Goal: Obtain resource: Download file/media

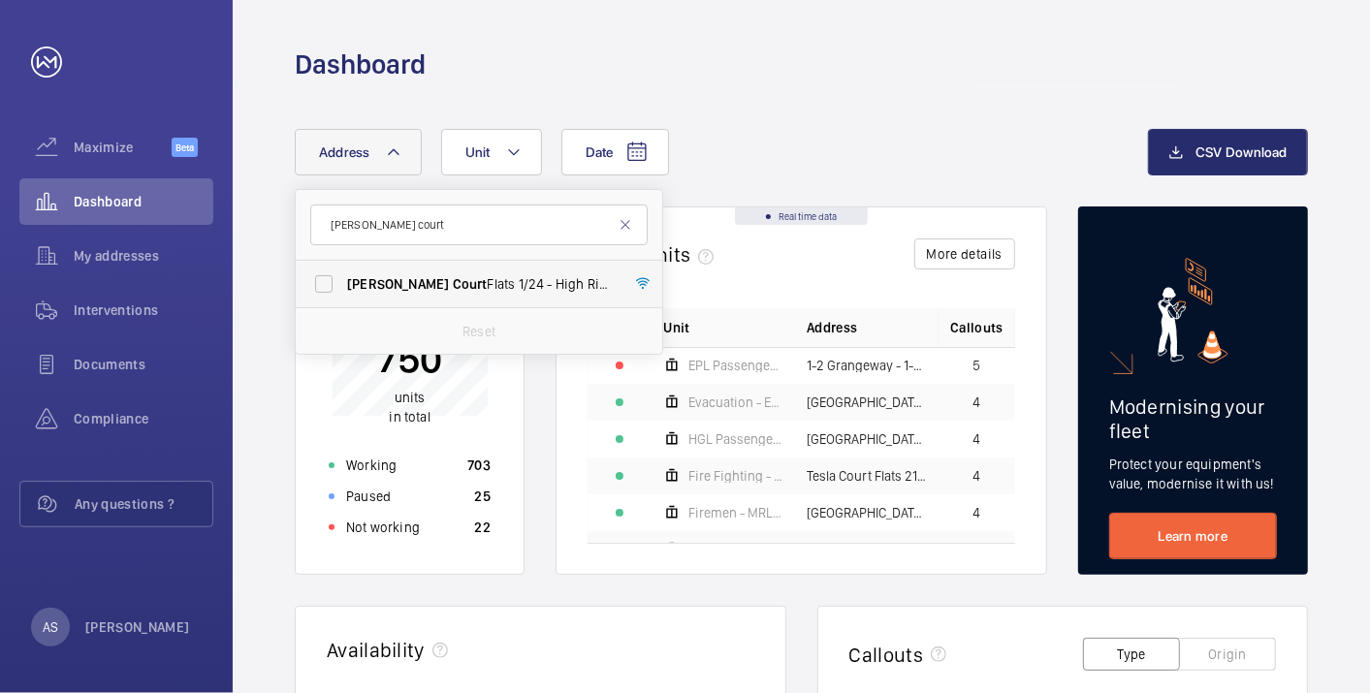
type input "[PERSON_NAME] court"
click at [453, 277] on span "Court" at bounding box center [470, 284] width 35 height 16
click at [343, 277] on input "[PERSON_NAME] Court Flats [STREET_ADDRESS][PERSON_NAME]" at bounding box center [324, 284] width 39 height 39
checkbox input "true"
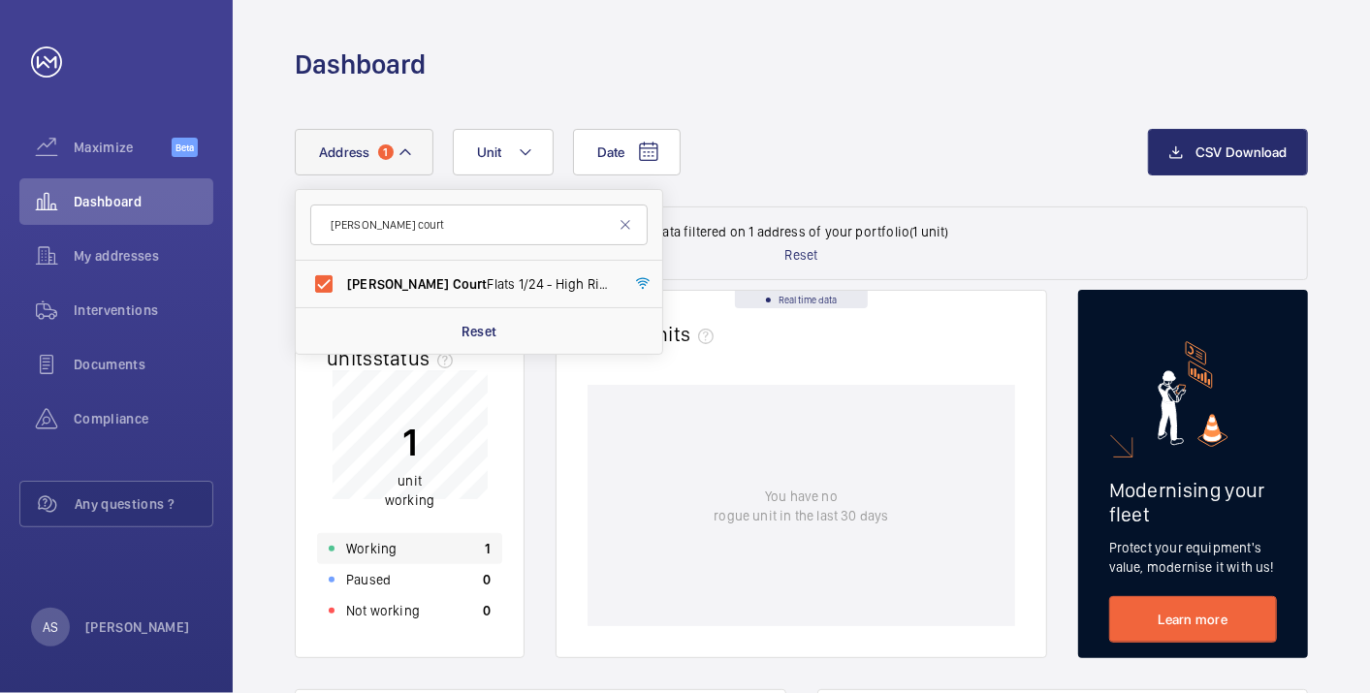
click at [403, 551] on div "Working 1" at bounding box center [409, 548] width 185 height 31
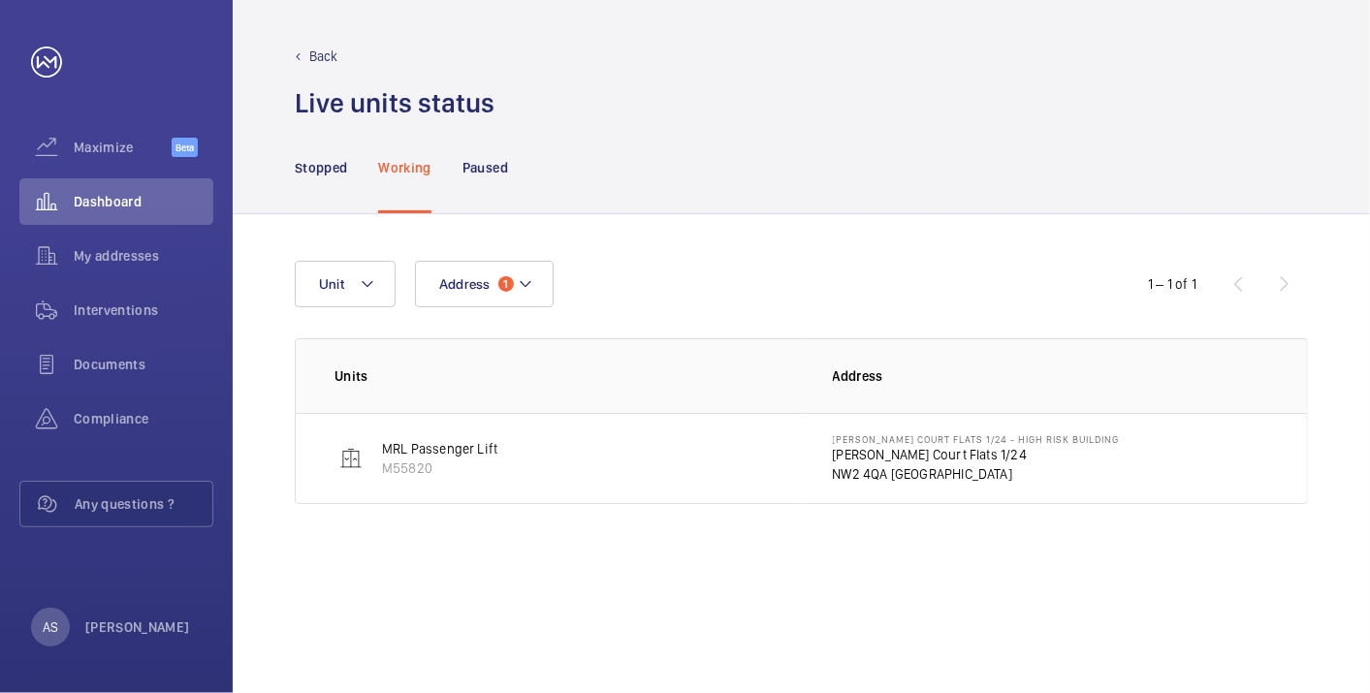
click at [849, 451] on p "[PERSON_NAME] Court Flats 1/24" at bounding box center [976, 454] width 287 height 19
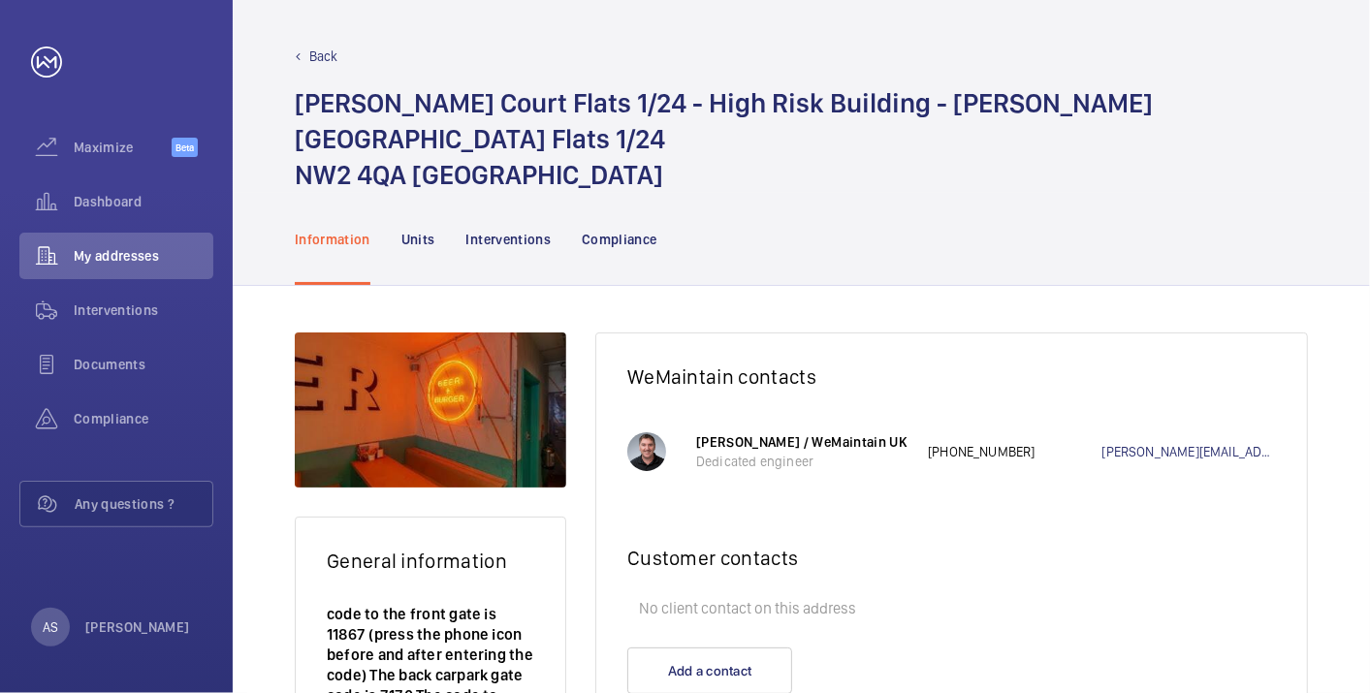
click at [579, 286] on div "General information code to the front gate is 11867 (press the phone icon befor…" at bounding box center [802, 609] width 1138 height 646
click at [545, 215] on div "Interventions" at bounding box center [509, 239] width 85 height 92
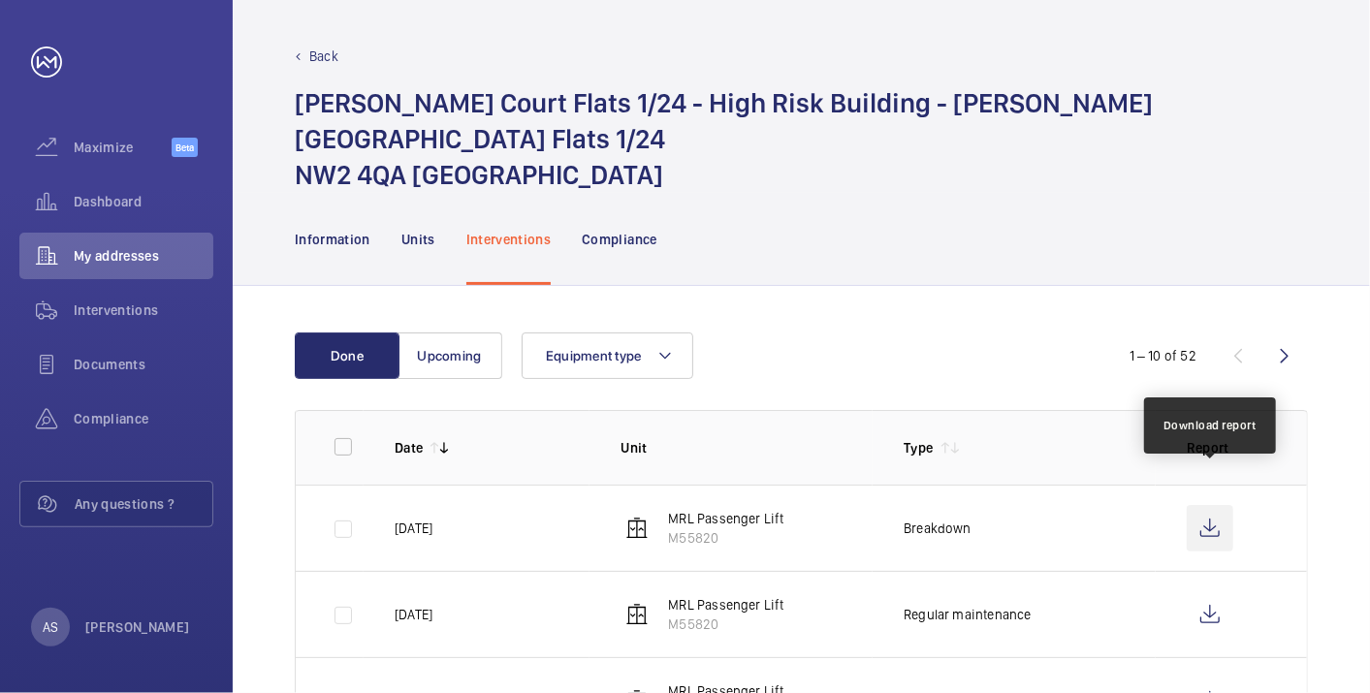
click at [1210, 505] on wm-front-icon-button at bounding box center [1210, 528] width 47 height 47
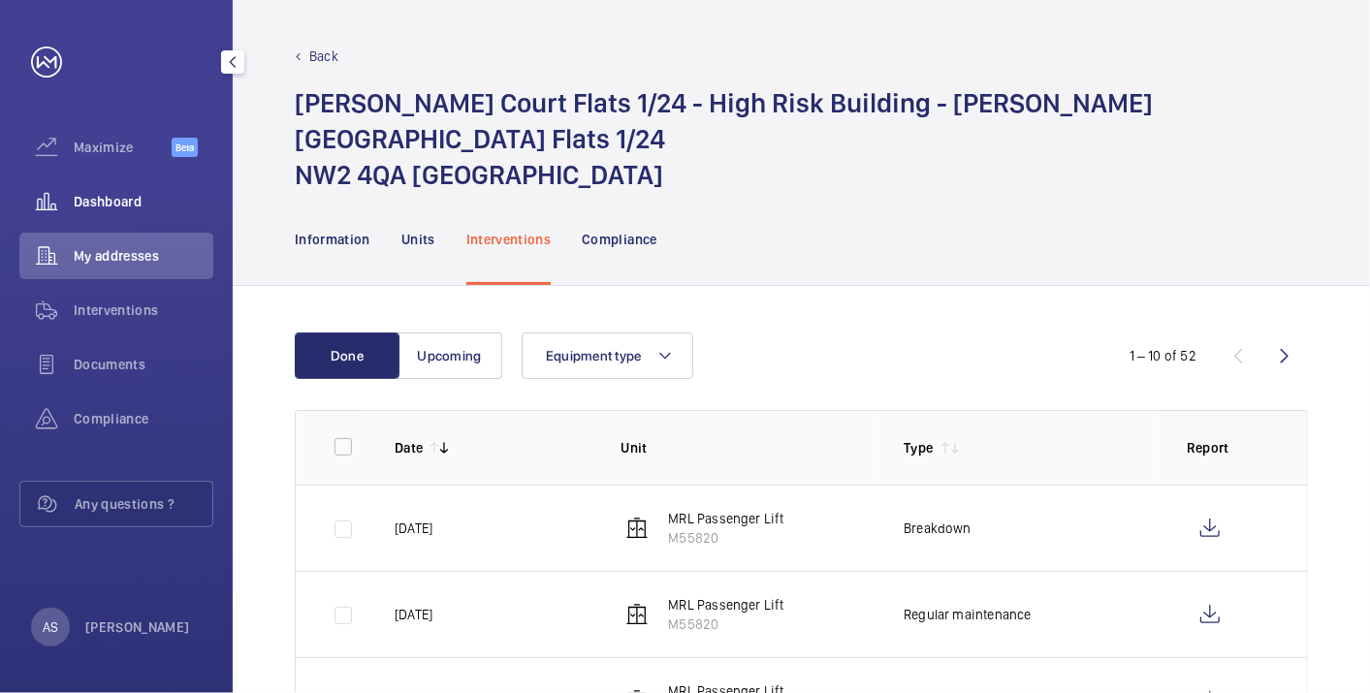
click at [106, 190] on div "Dashboard" at bounding box center [116, 201] width 194 height 47
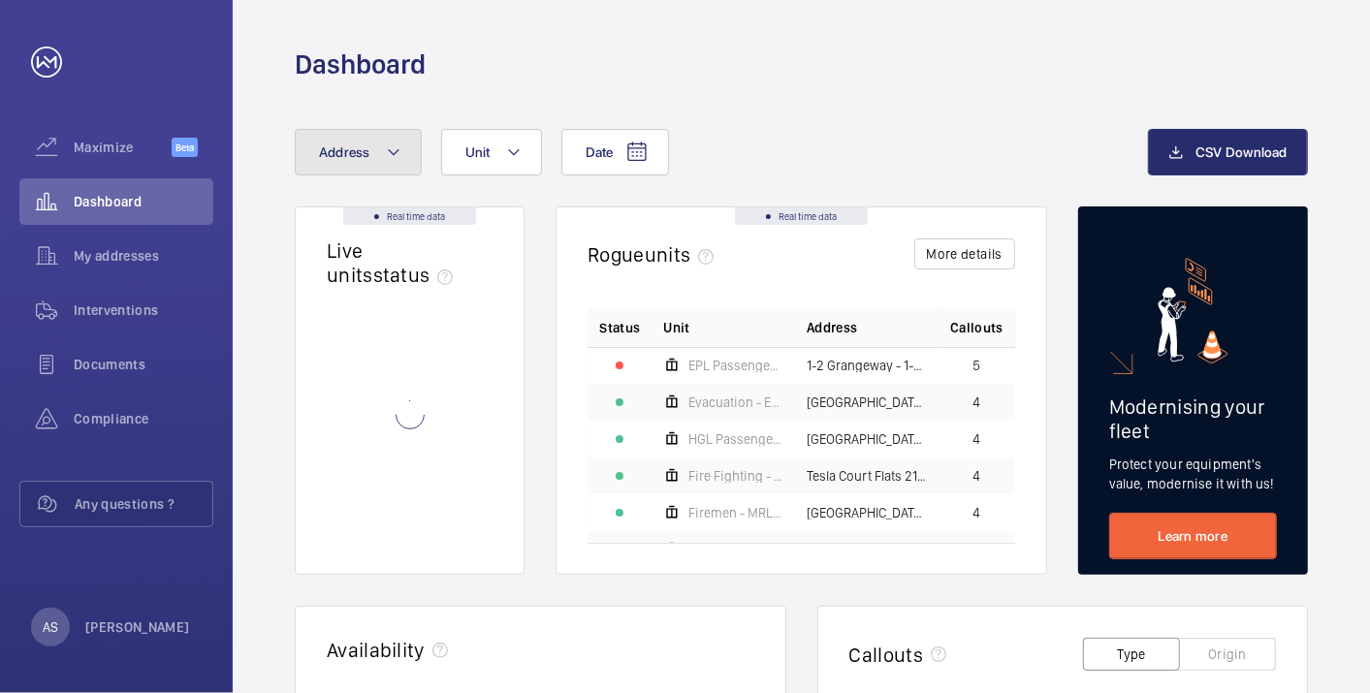
click at [331, 167] on button "Address" at bounding box center [358, 152] width 127 height 47
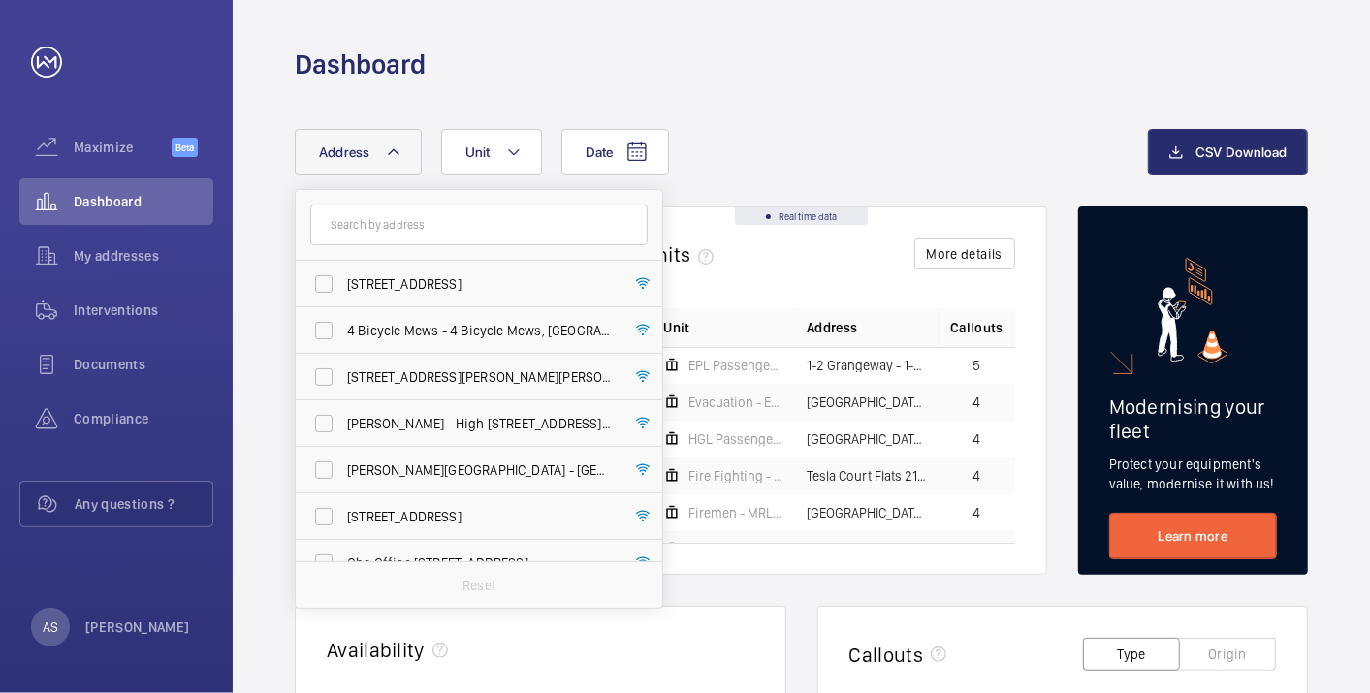
click at [331, 167] on button "Address" at bounding box center [358, 152] width 127 height 47
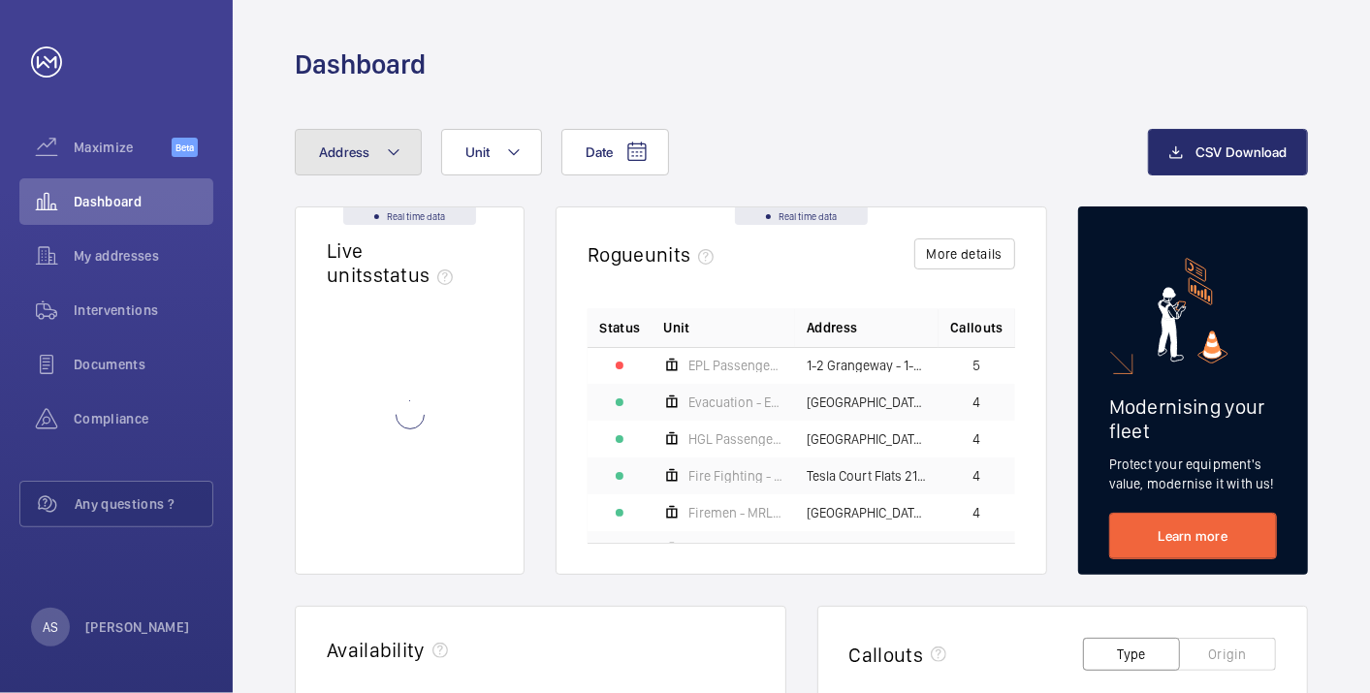
click at [331, 168] on button "Address" at bounding box center [358, 152] width 127 height 47
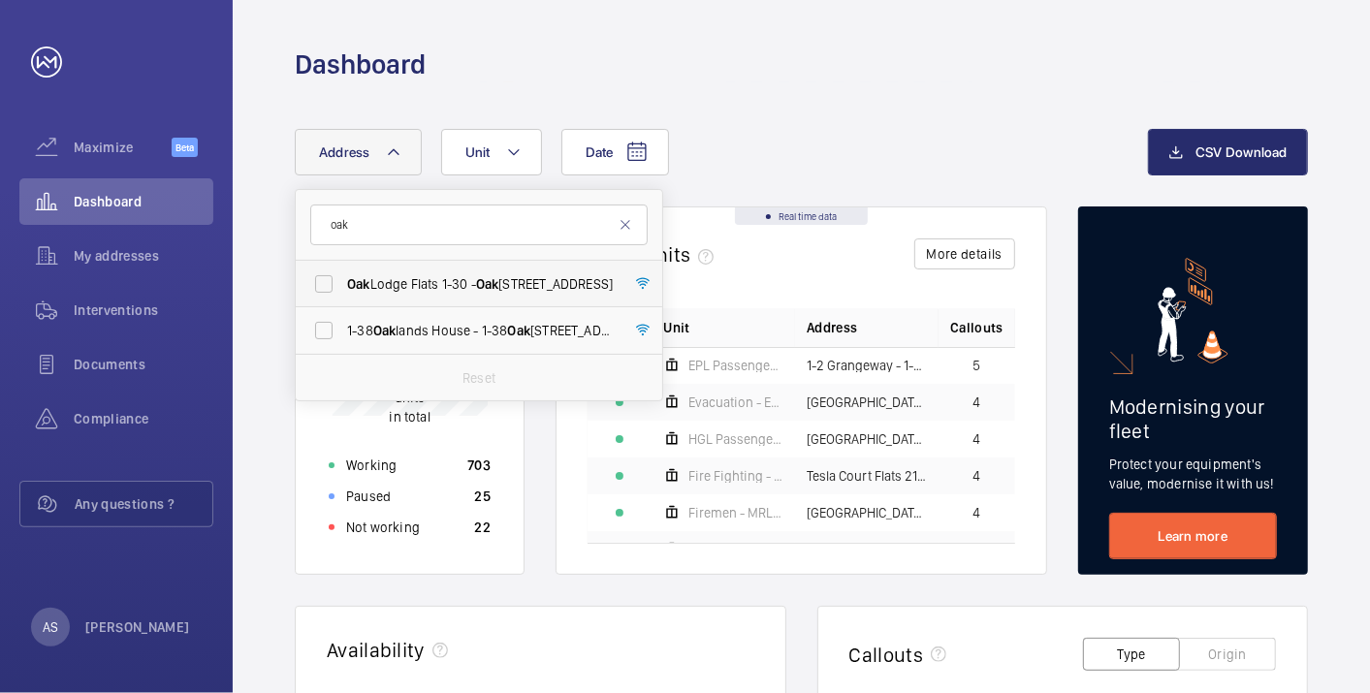
type input "oak"
click at [539, 241] on input "oak" at bounding box center [479, 225] width 338 height 41
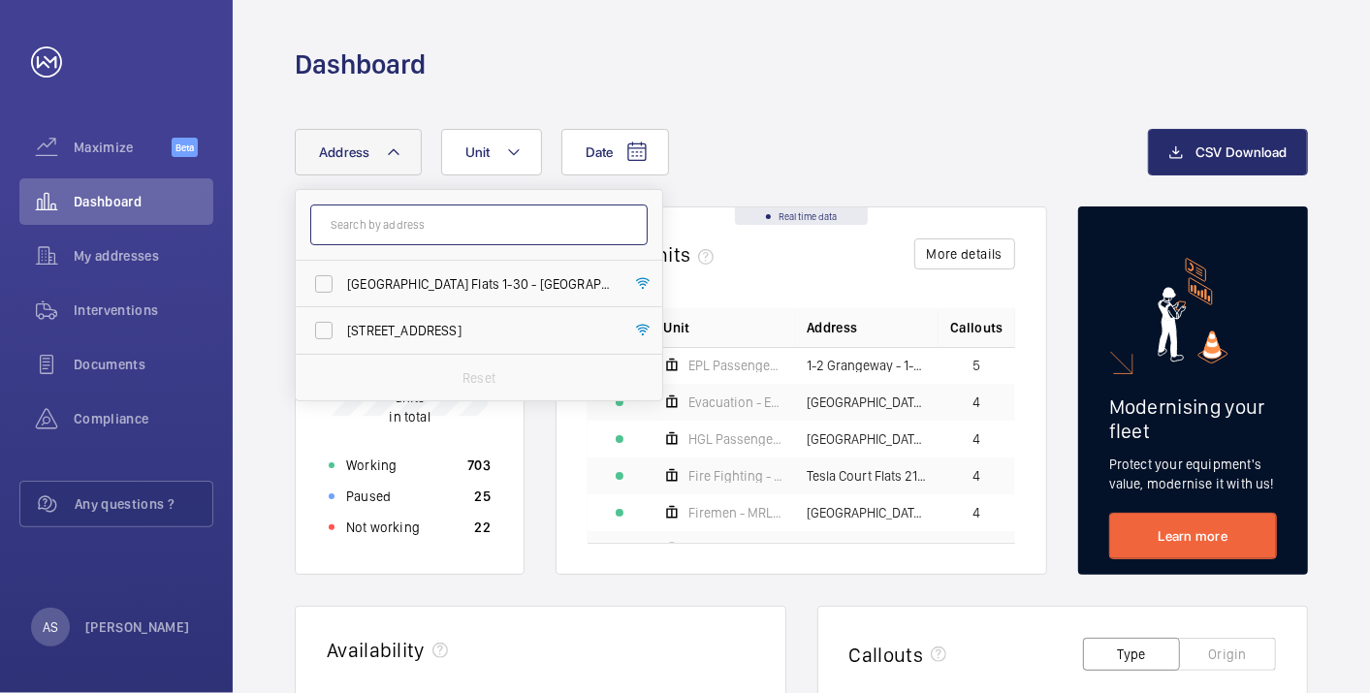
paste input ": SW99JG"
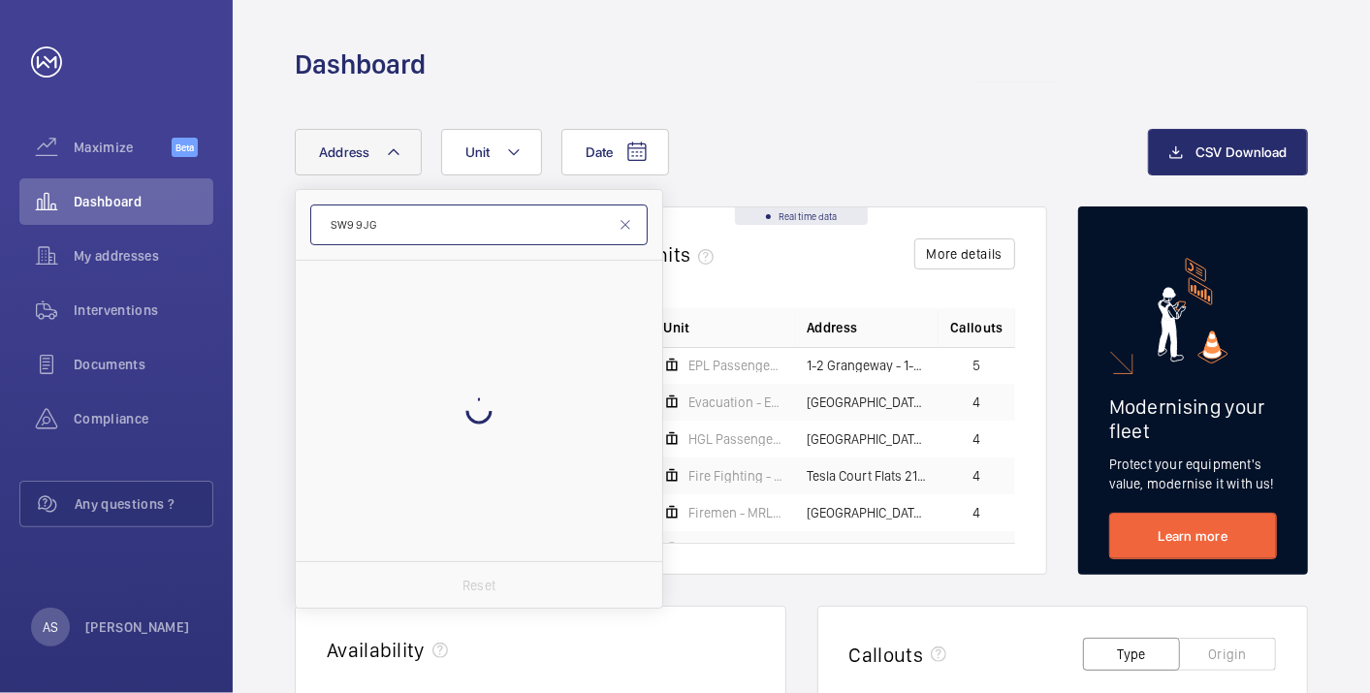
type input "SW9 9JG"
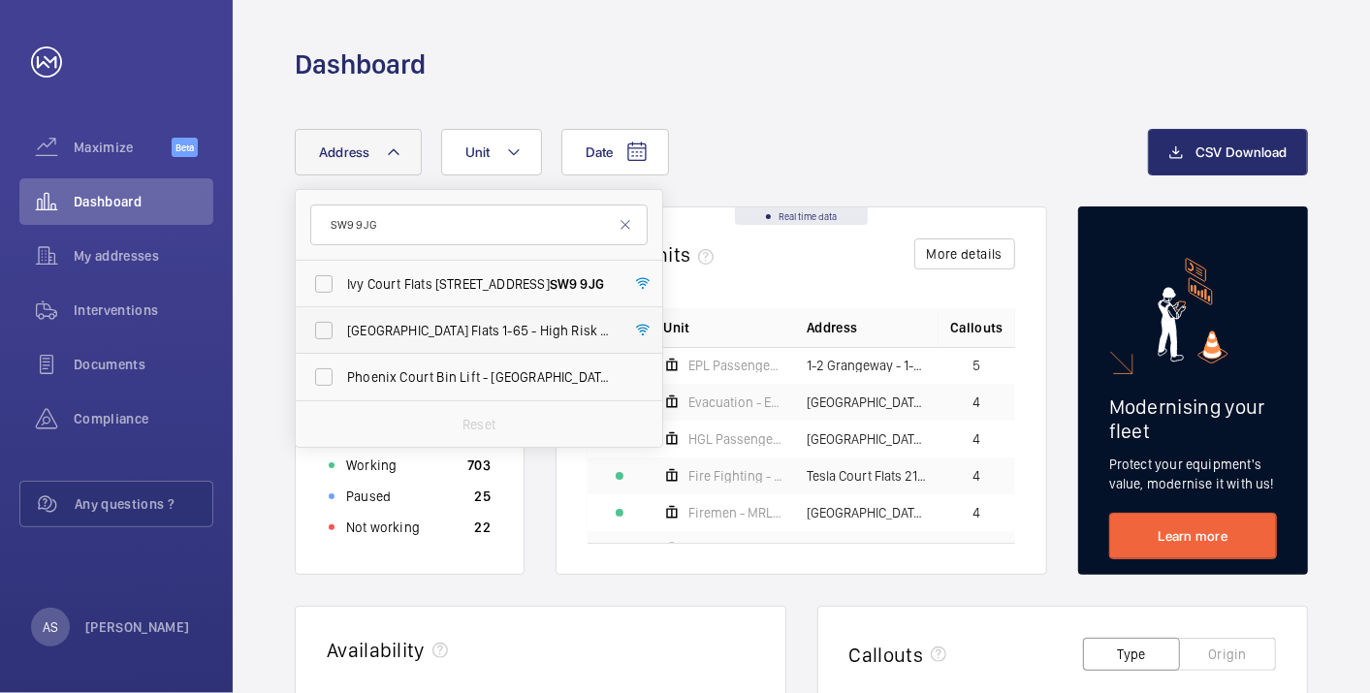
click at [334, 331] on label "[GEOGRAPHIC_DATA] Flats [STREET_ADDRESS]" at bounding box center [465, 330] width 338 height 47
click at [334, 331] on input "[GEOGRAPHIC_DATA] Flats [STREET_ADDRESS]" at bounding box center [324, 330] width 39 height 39
checkbox input "true"
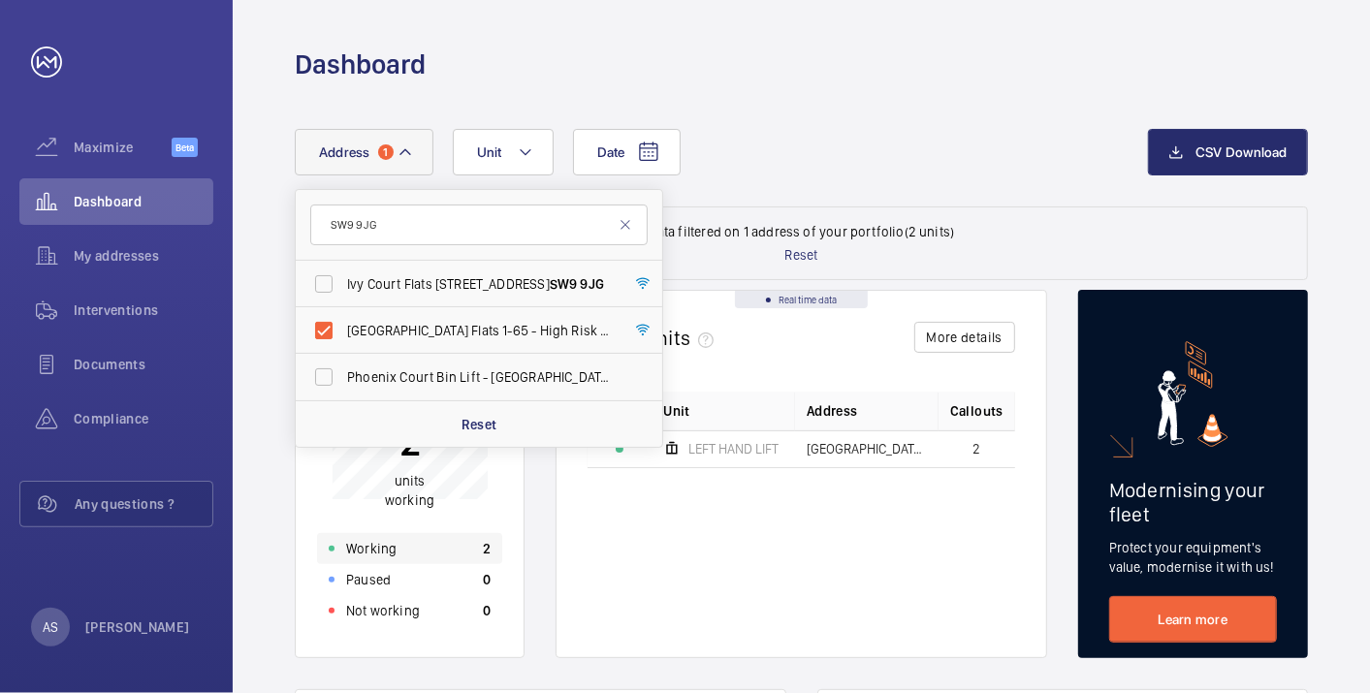
click at [369, 552] on p "Working" at bounding box center [371, 548] width 50 height 19
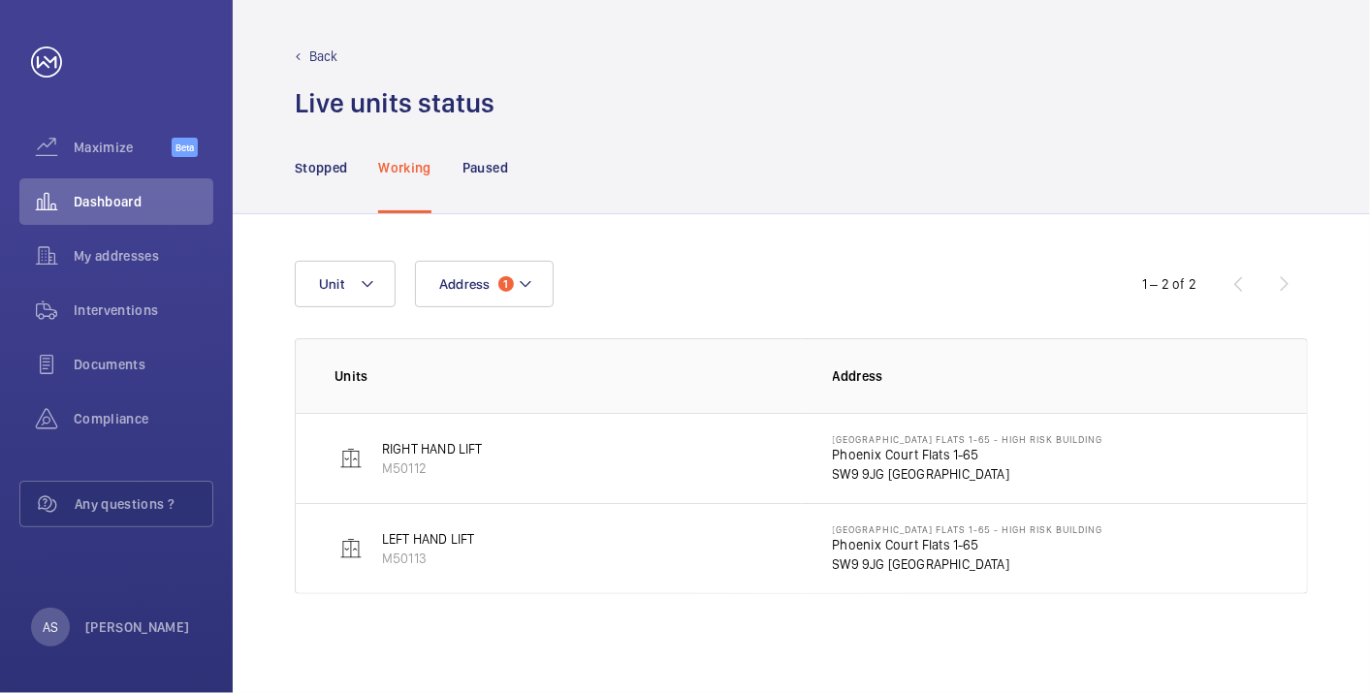
click at [848, 467] on p "SW9 9JG [GEOGRAPHIC_DATA]" at bounding box center [968, 474] width 271 height 19
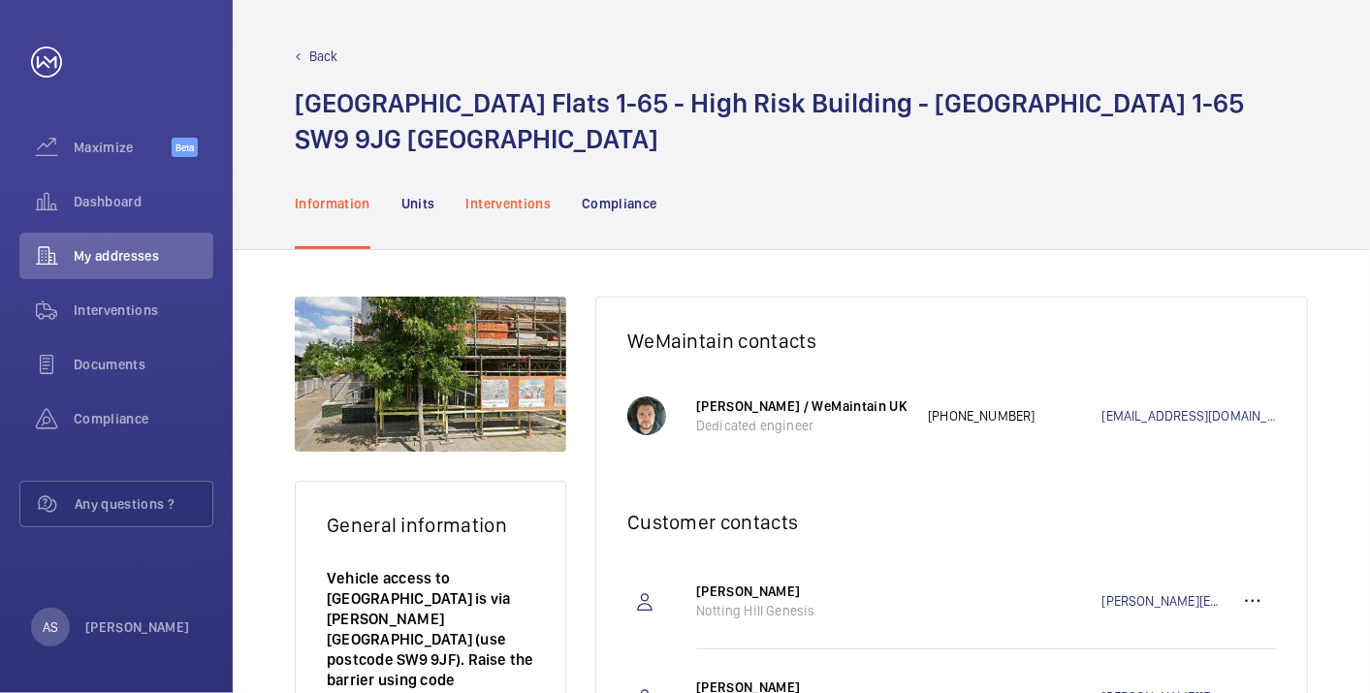
click at [522, 213] on div "Interventions" at bounding box center [509, 203] width 85 height 92
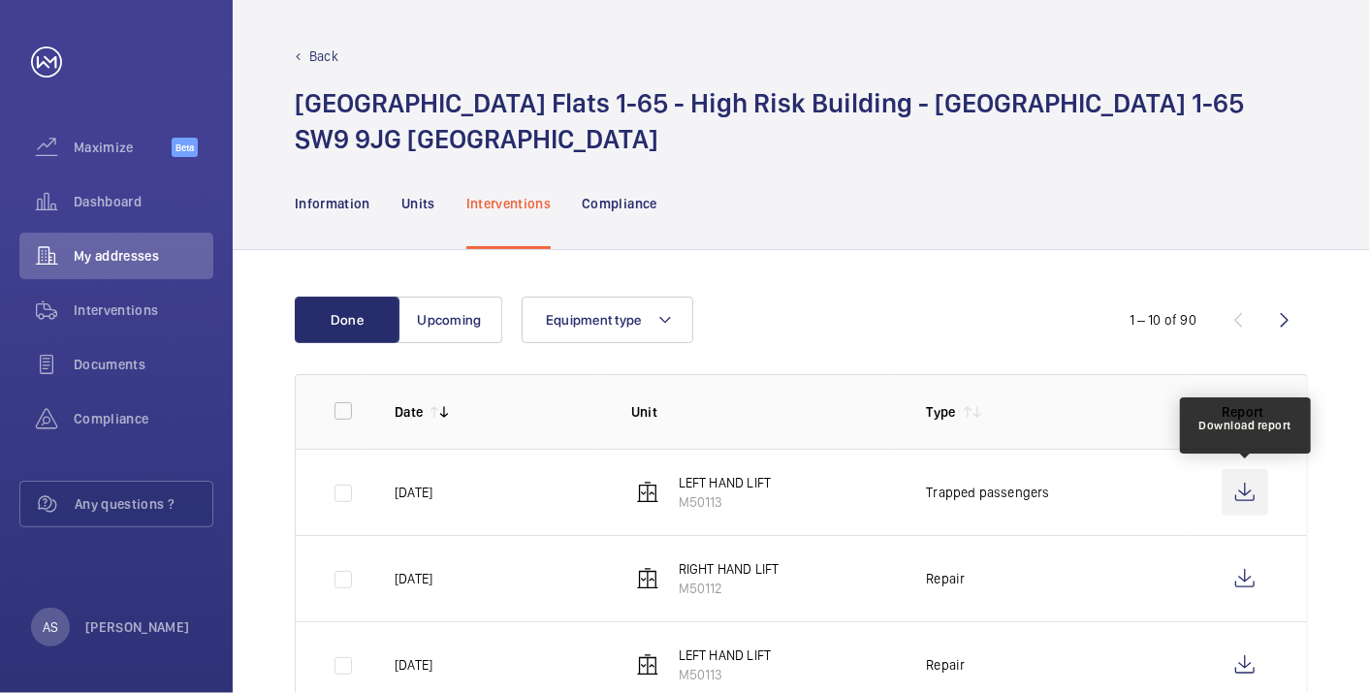
click at [1241, 500] on wm-front-icon-button at bounding box center [1245, 492] width 47 height 47
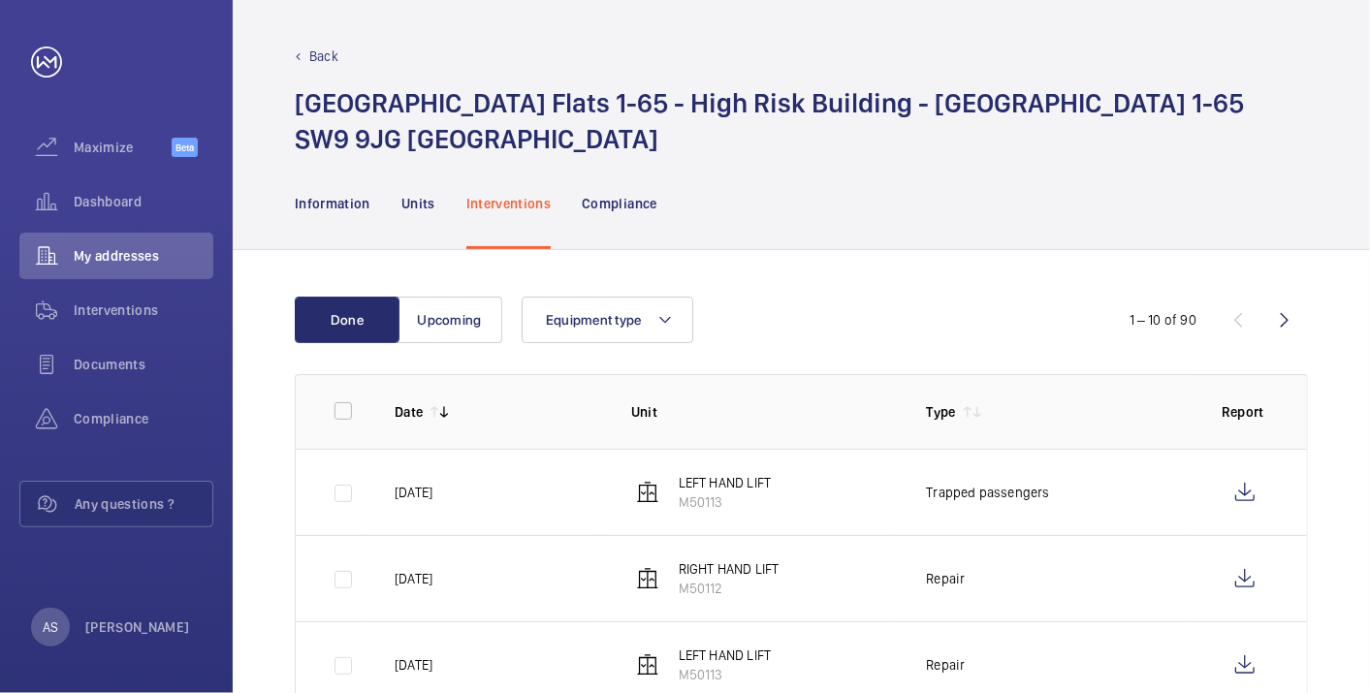
click at [1271, 570] on td at bounding box center [1249, 578] width 116 height 86
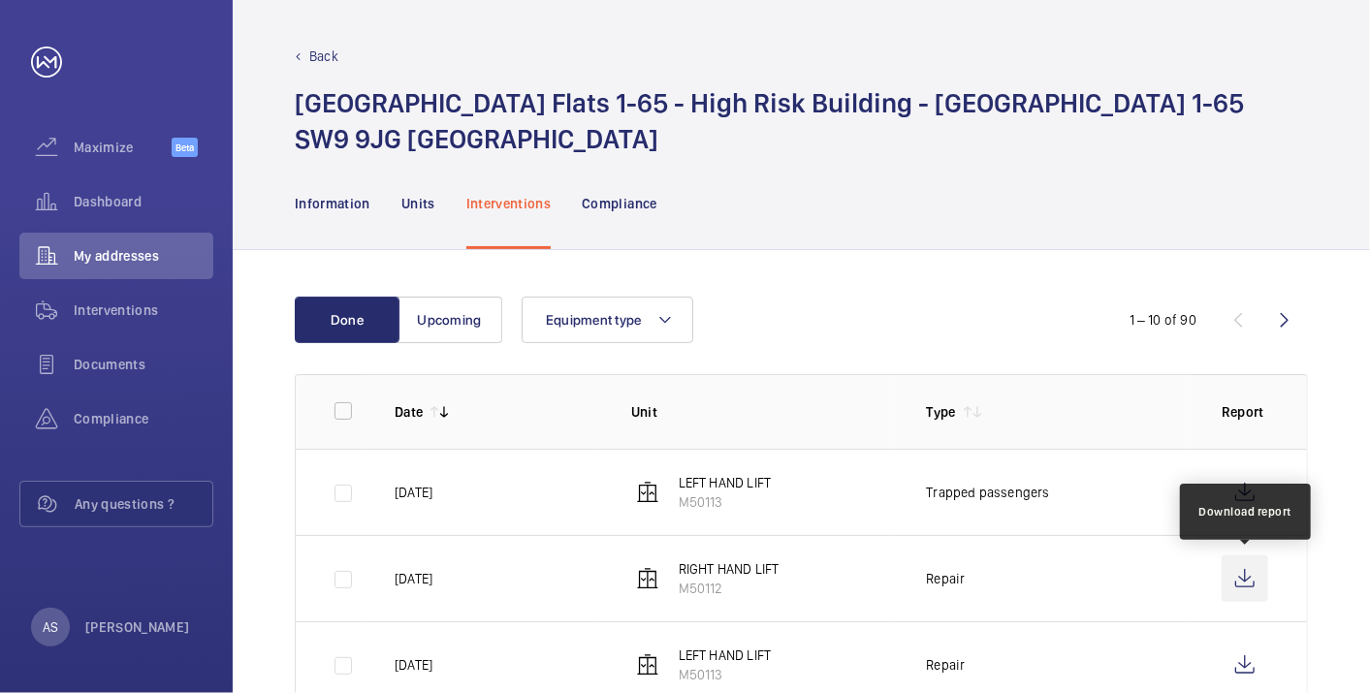
click at [1239, 579] on wm-front-icon-button at bounding box center [1245, 579] width 47 height 47
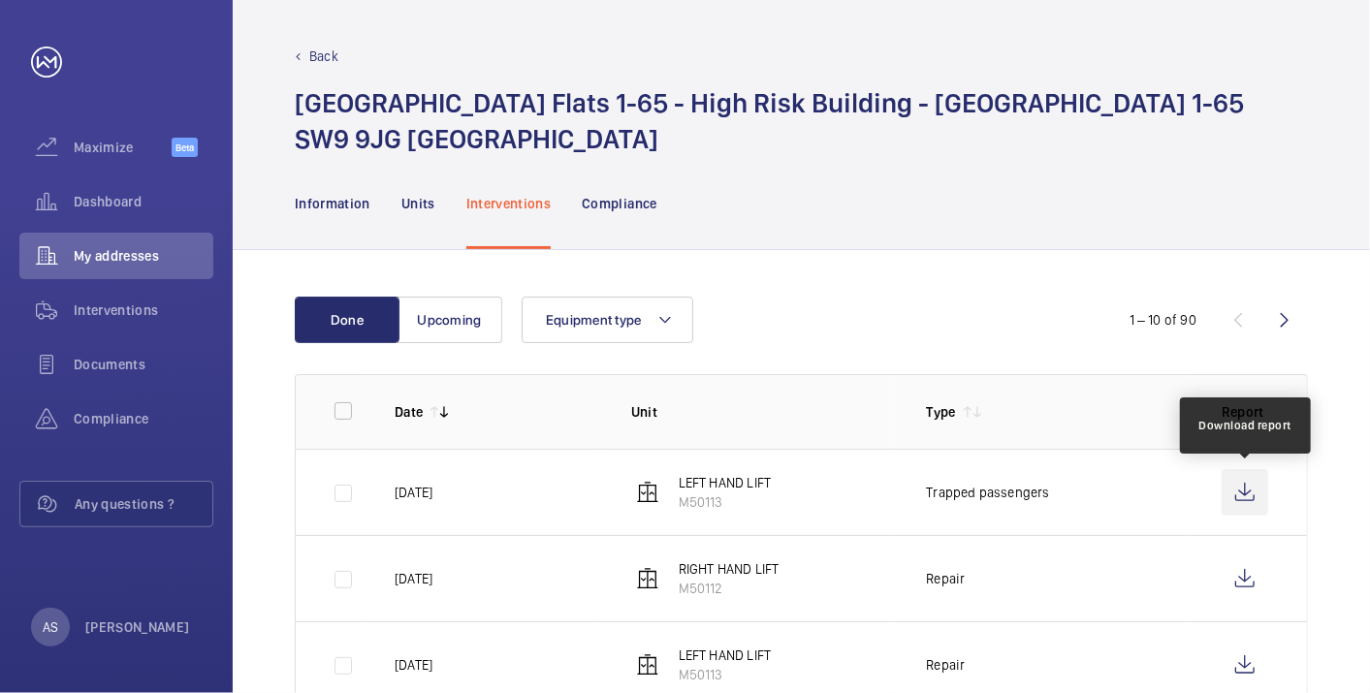
click at [1253, 496] on wm-front-icon-button at bounding box center [1245, 492] width 47 height 47
